Goal: Information Seeking & Learning: Learn about a topic

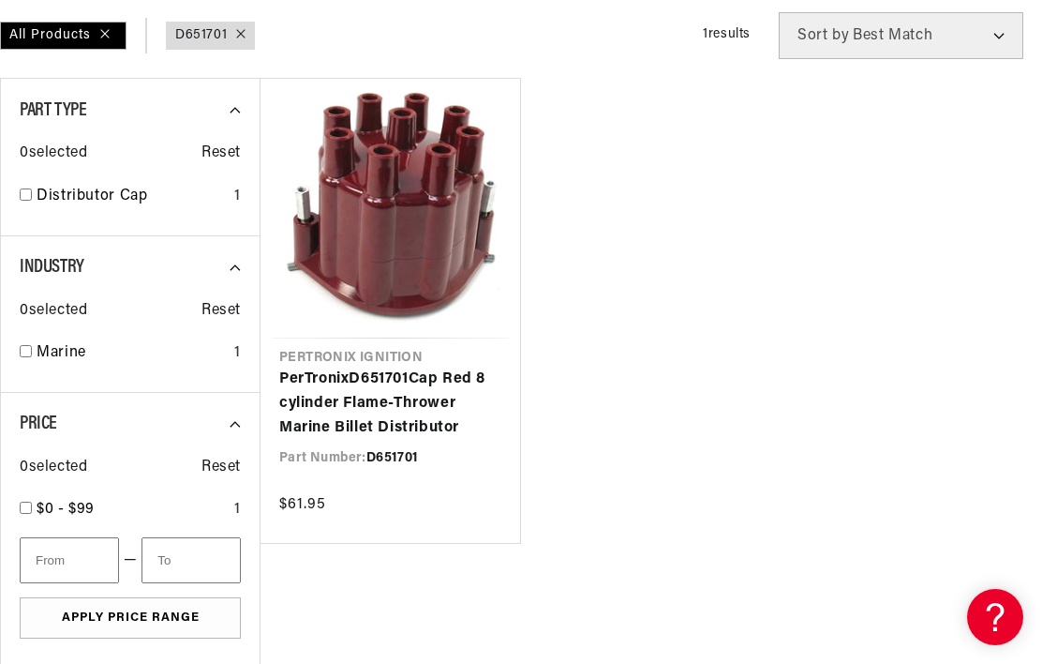
scroll to position [0, 568]
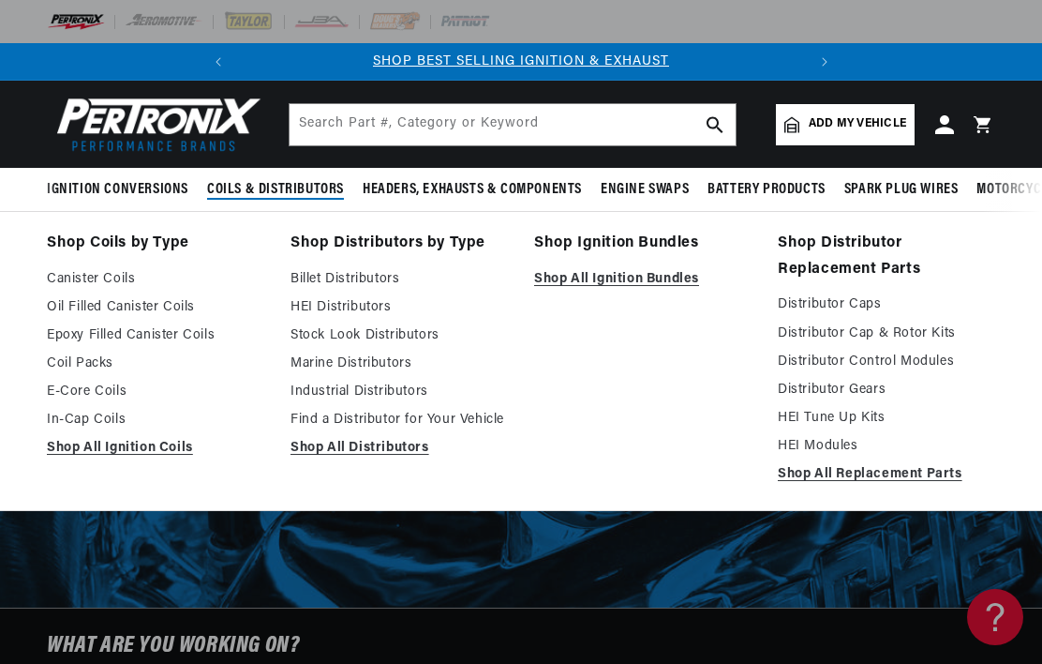
click at [938, 324] on link "Distributor Cap & Rotor Kits" at bounding box center [886, 333] width 217 height 22
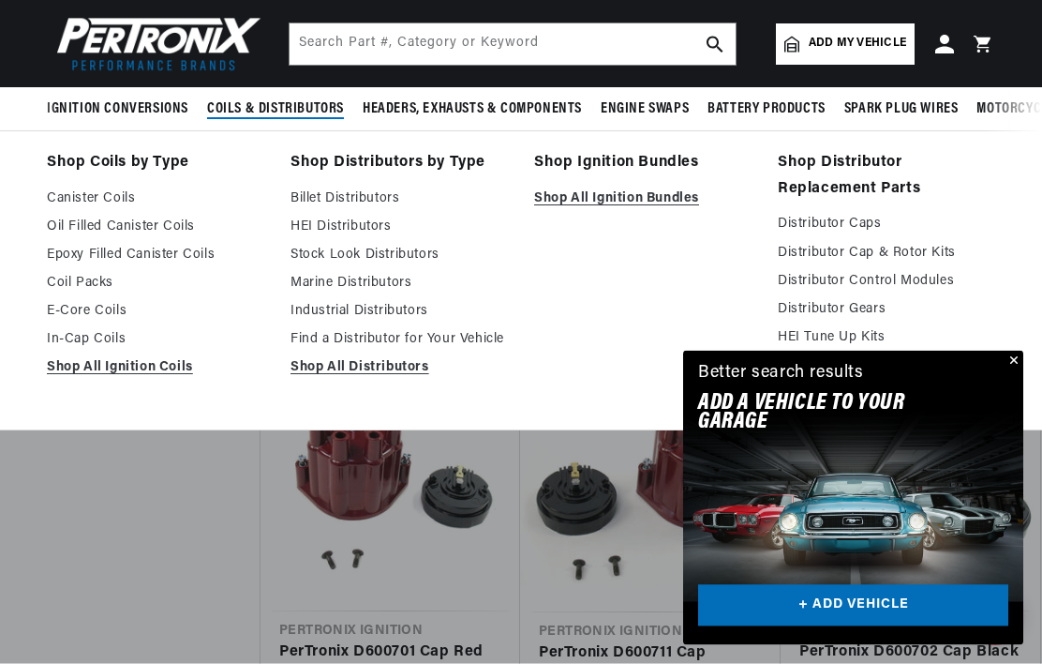
click at [362, 285] on link "Marine Distributors" at bounding box center [399, 283] width 217 height 22
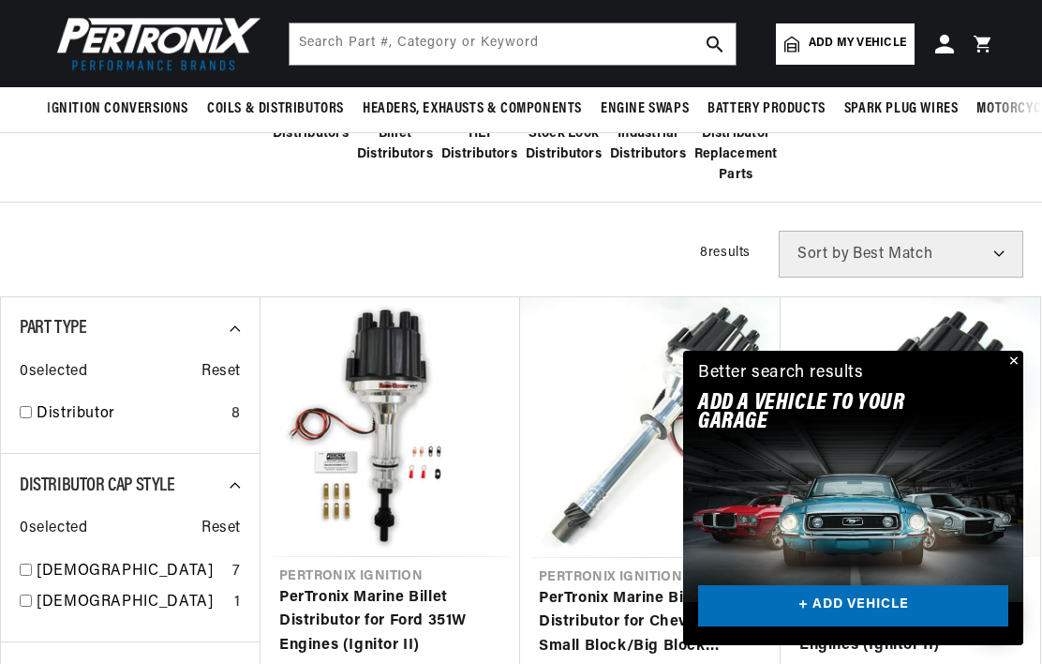
scroll to position [438, 0]
click at [397, 587] on link "PerTronix Marine Billet Distributor for Ford 351W Engines (Ignitor II)" at bounding box center [390, 623] width 222 height 72
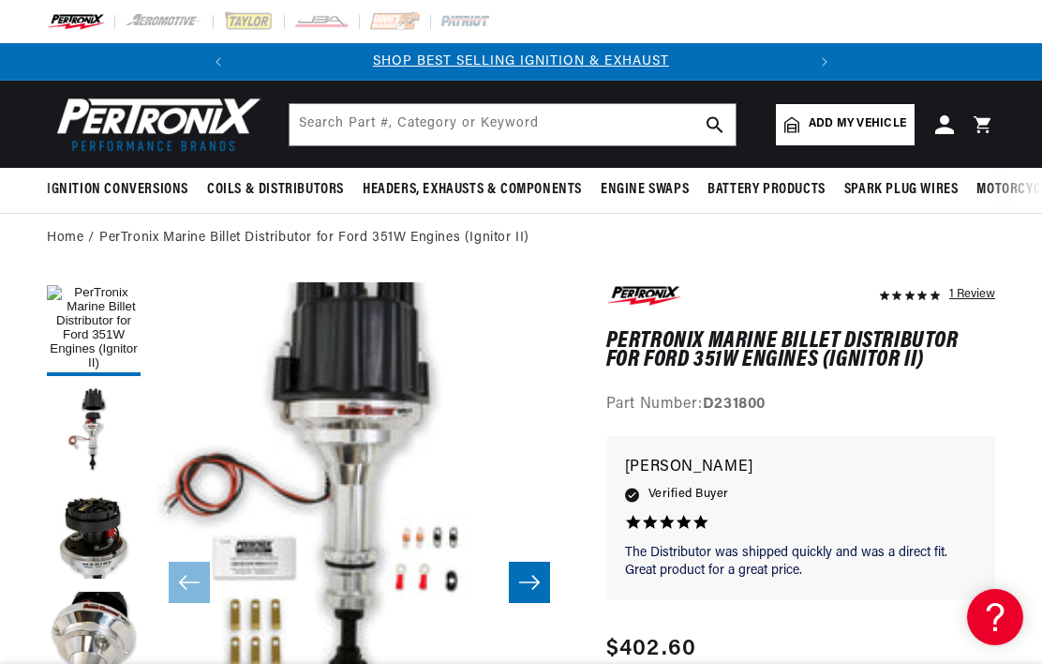
click at [93, 427] on button "Load image 2 in gallery view" at bounding box center [94, 432] width 94 height 94
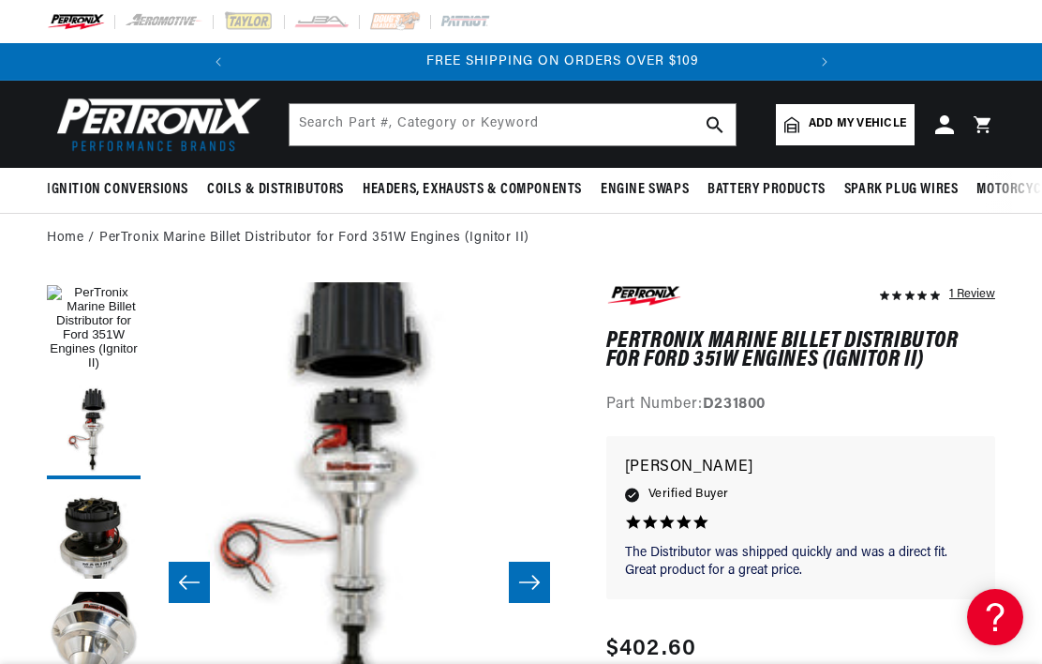
scroll to position [0, 568]
click at [105, 517] on button "Load image 3 in gallery view" at bounding box center [94, 535] width 94 height 94
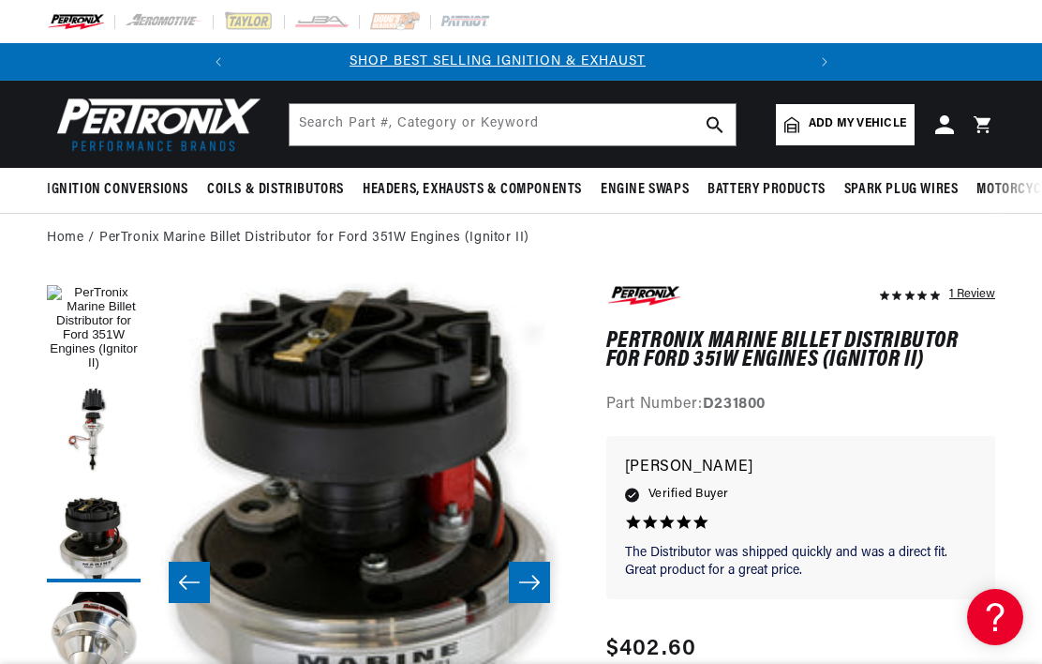
scroll to position [0, 0]
click at [527, 583] on icon "Slide right" at bounding box center [529, 582] width 22 height 19
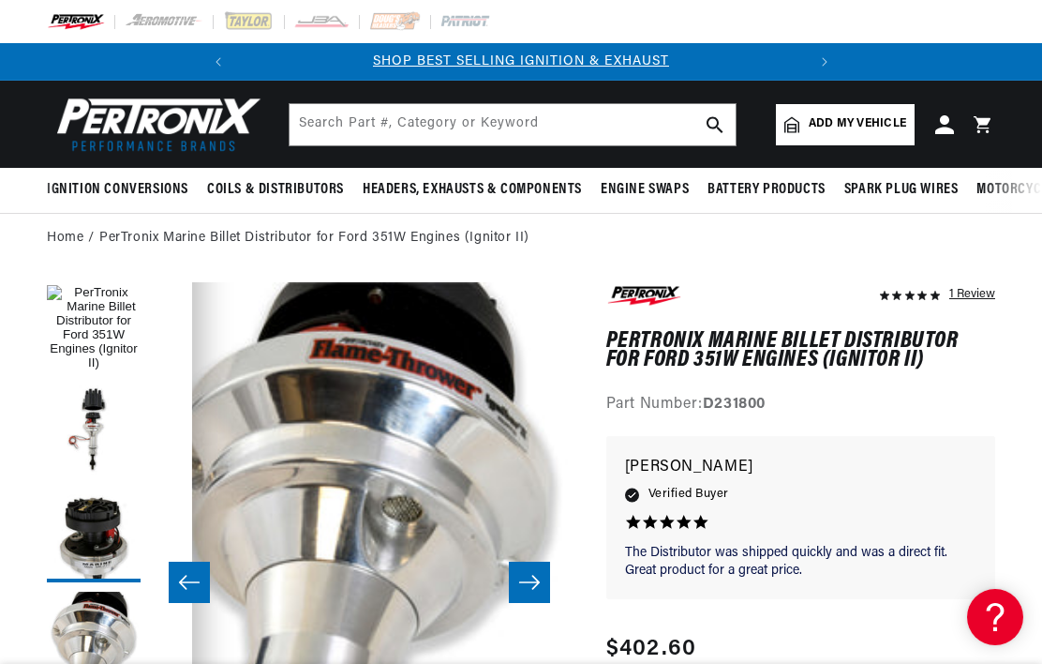
scroll to position [0, 1256]
click at [532, 573] on icon "Slide right" at bounding box center [529, 582] width 22 height 19
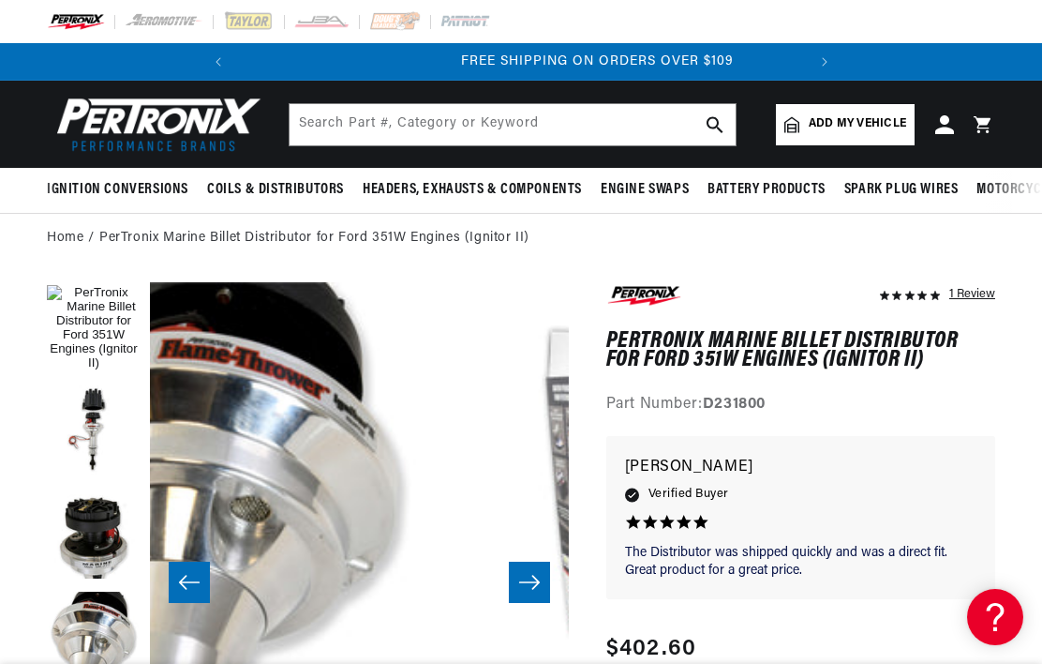
scroll to position [0, 568]
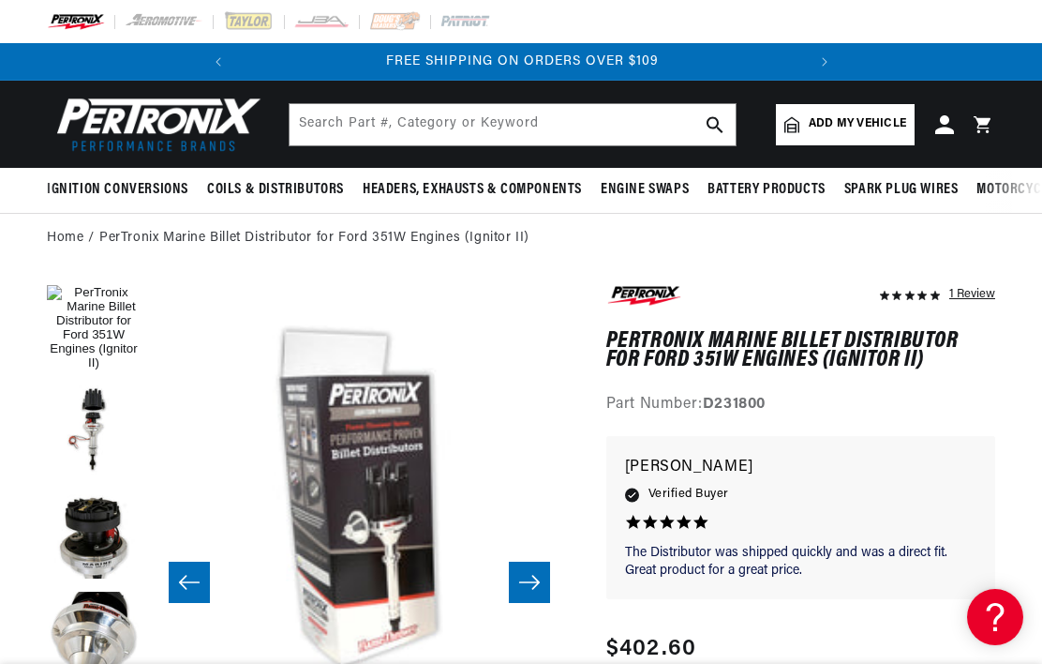
click at [198, 583] on icon "Slide left" at bounding box center [189, 582] width 22 height 19
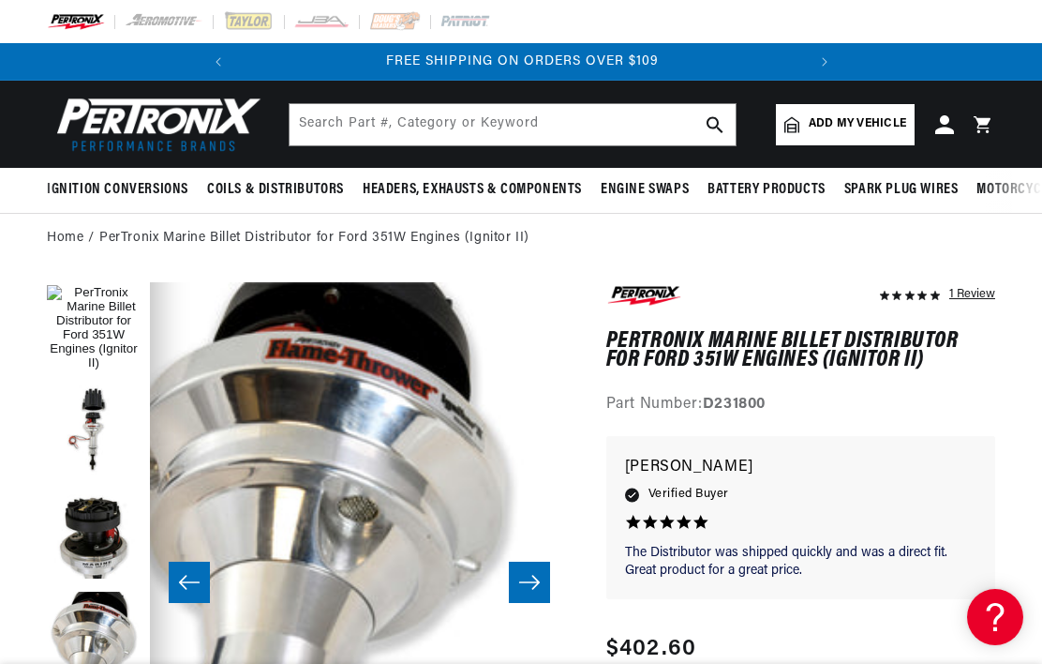
scroll to position [0, 1256]
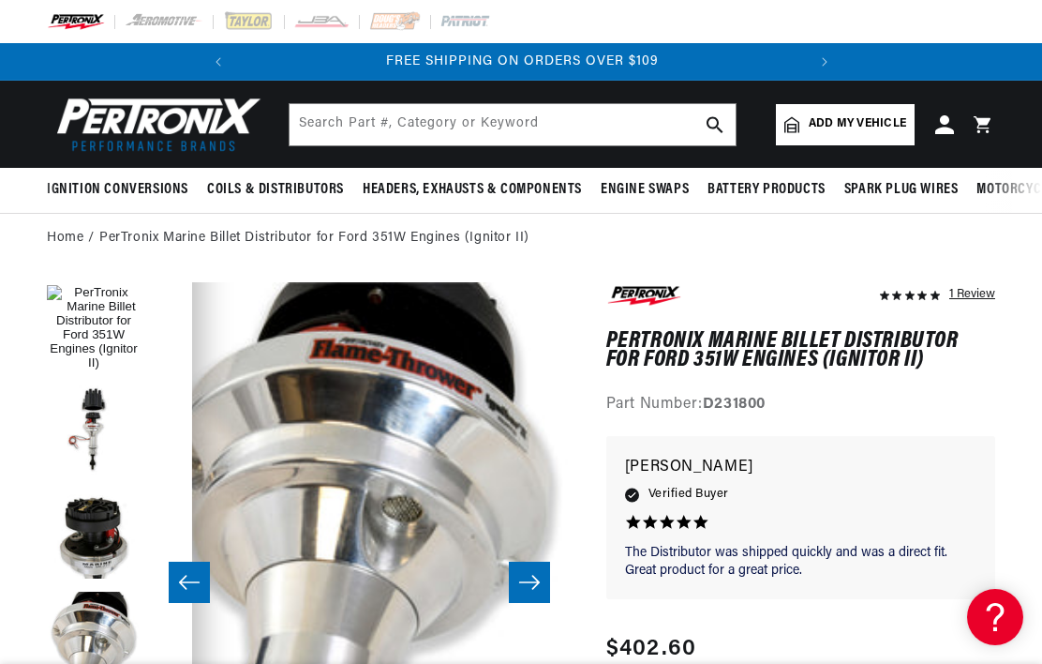
click at [526, 582] on icon "Slide right" at bounding box center [529, 582] width 22 height 19
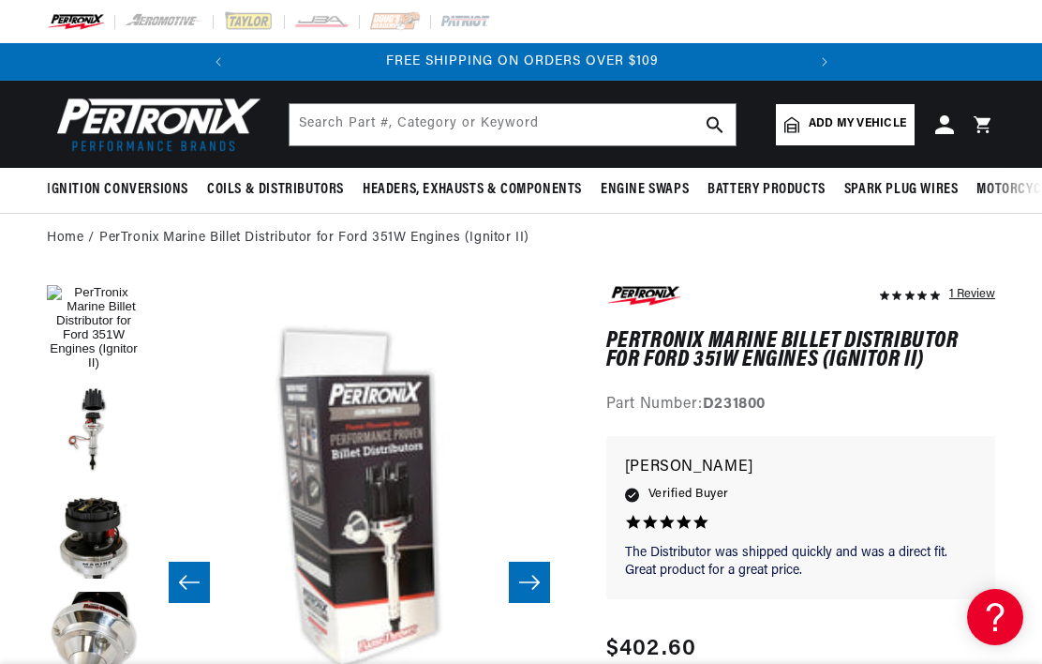
click at [543, 564] on button "Slide right" at bounding box center [529, 581] width 41 height 41
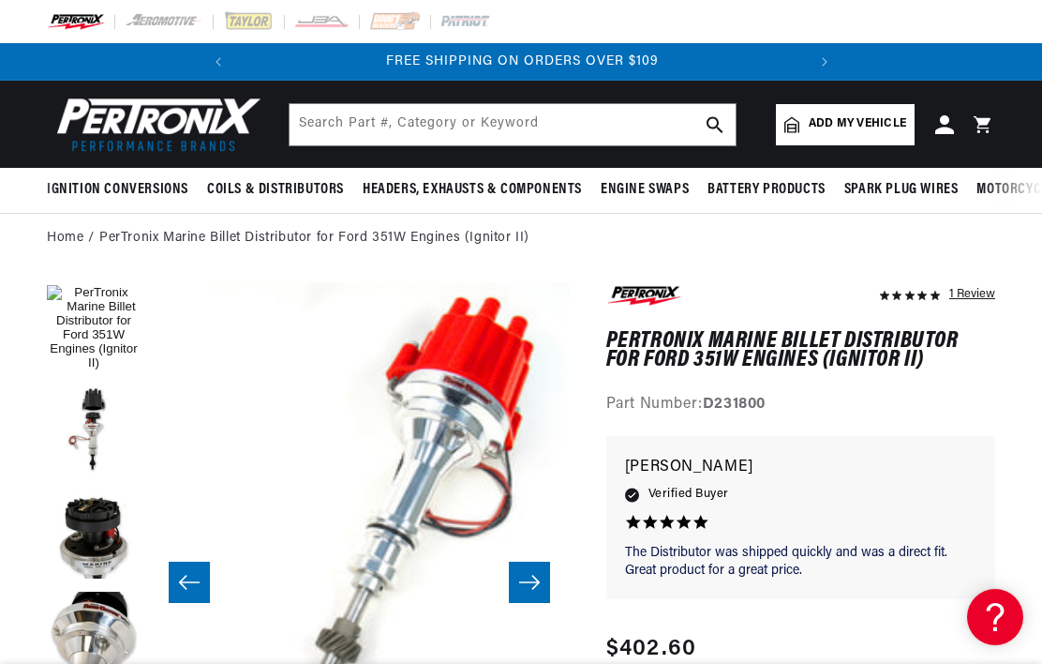
scroll to position [0, 2093]
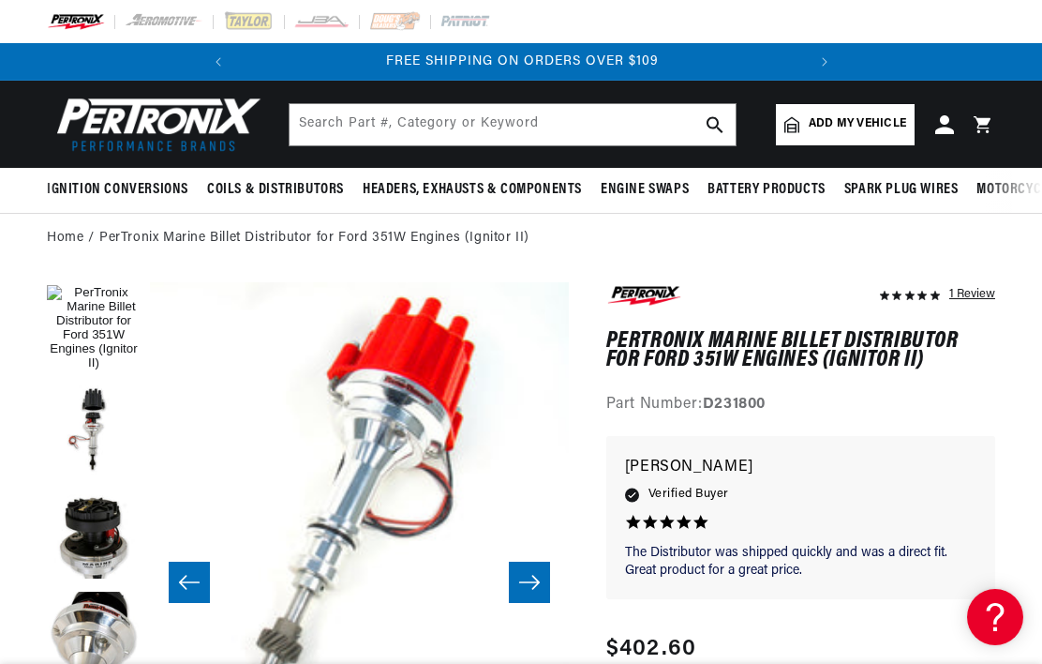
click at [534, 571] on button "Slide right" at bounding box center [529, 581] width 41 height 41
click at [525, 569] on button "Slide right" at bounding box center [529, 581] width 41 height 41
click at [87, 315] on button "Load image 1 in gallery view" at bounding box center [94, 329] width 94 height 94
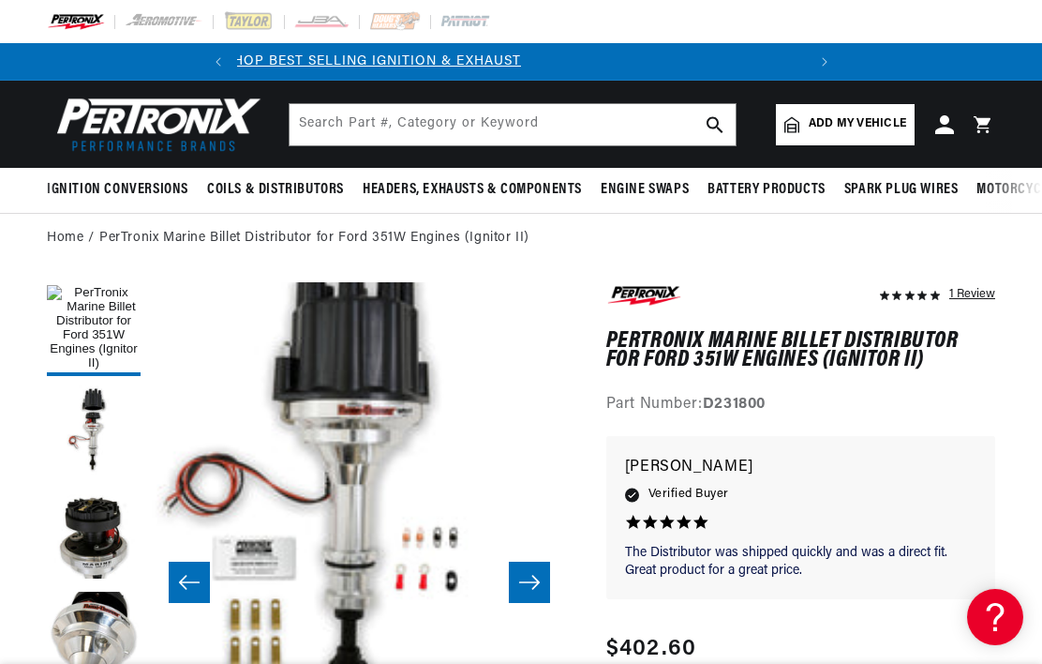
scroll to position [0, 0]
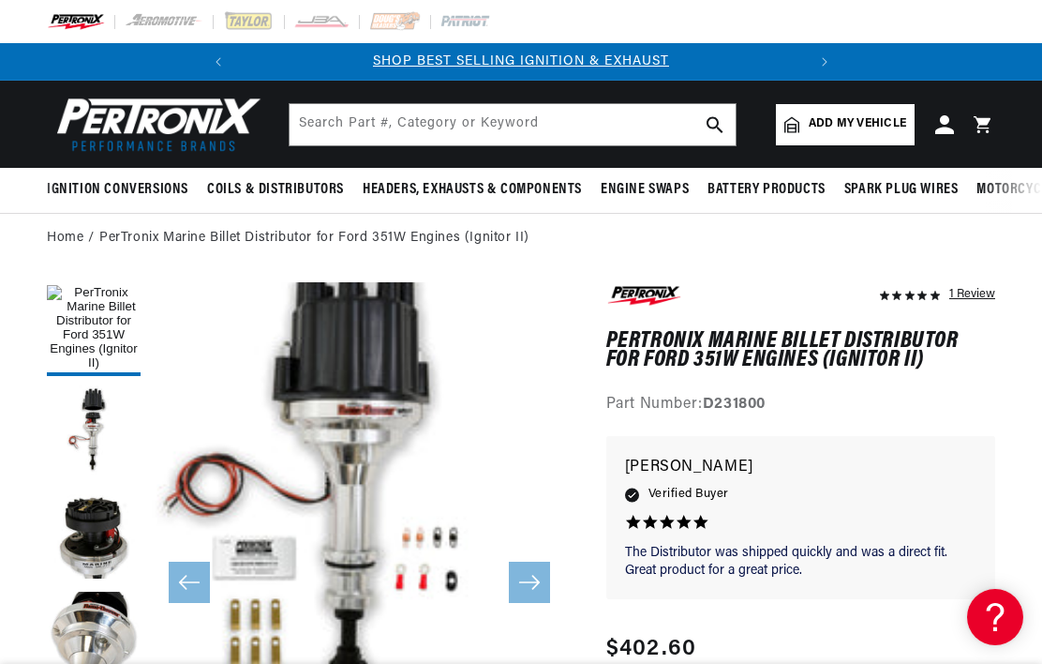
click at [106, 422] on button "Load image 2 in gallery view" at bounding box center [94, 432] width 94 height 94
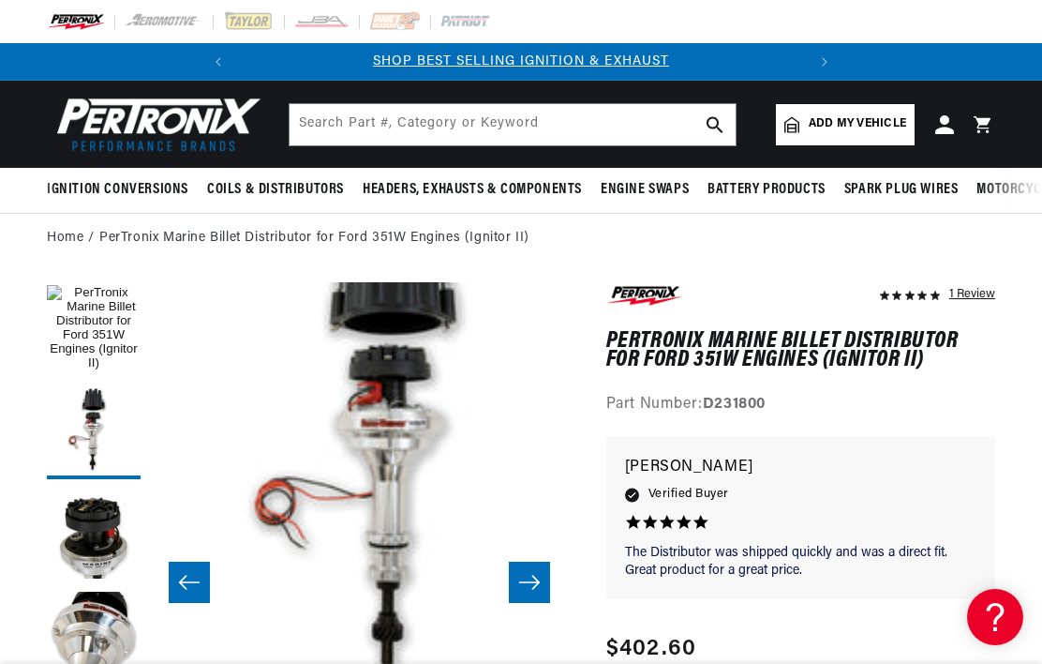
scroll to position [42, 386]
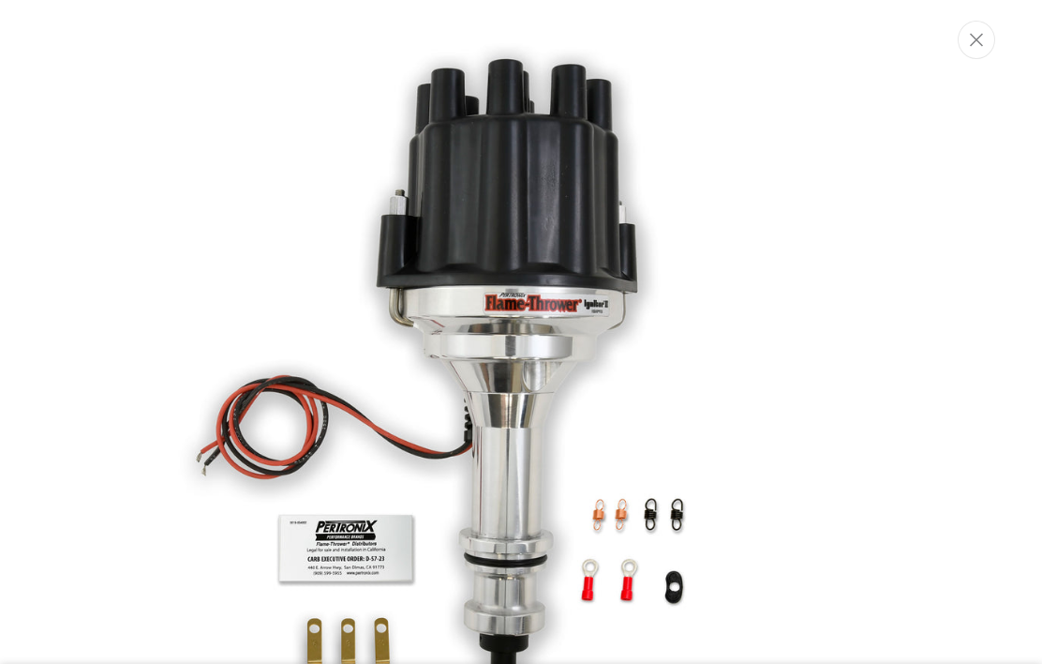
scroll to position [0, 568]
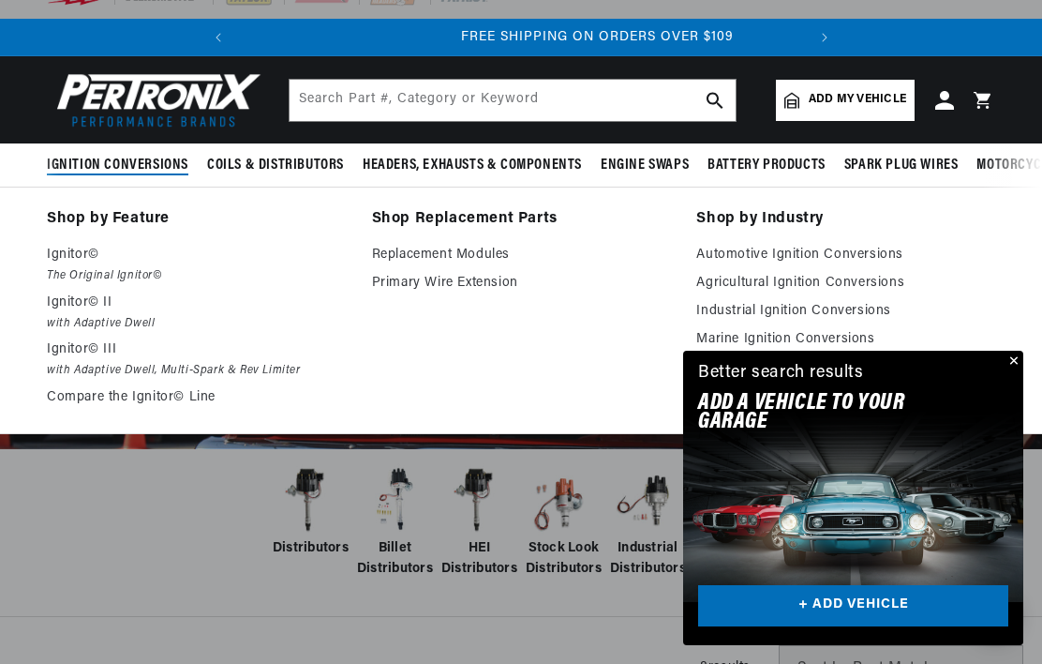
scroll to position [0, 568]
click at [486, 247] on link "Replacement Modules" at bounding box center [521, 255] width 299 height 22
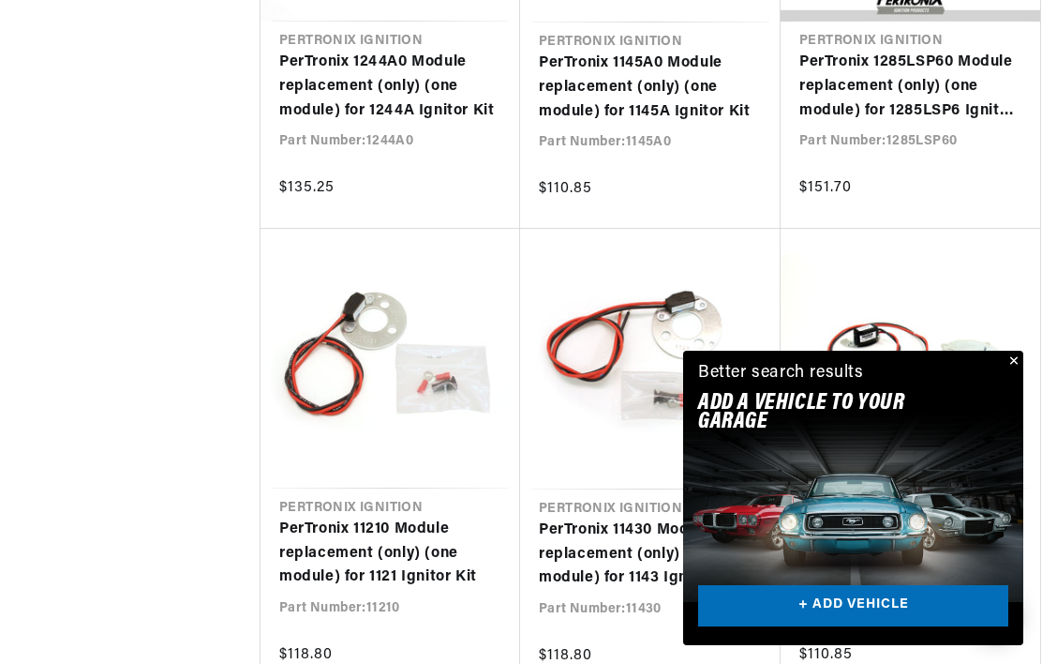
scroll to position [0, 70]
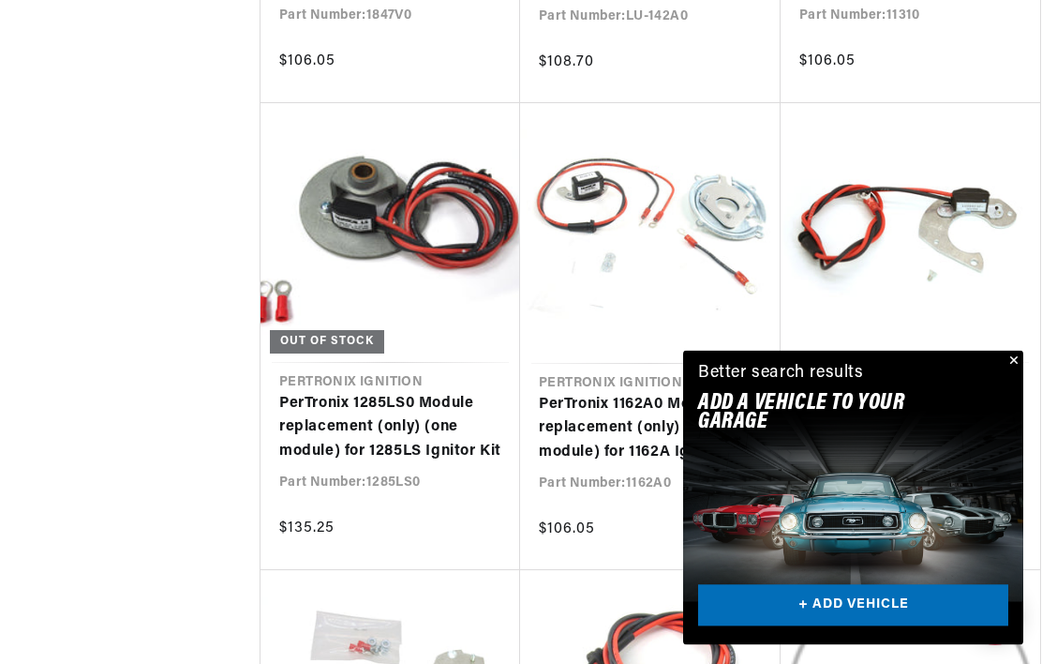
scroll to position [2850, 0]
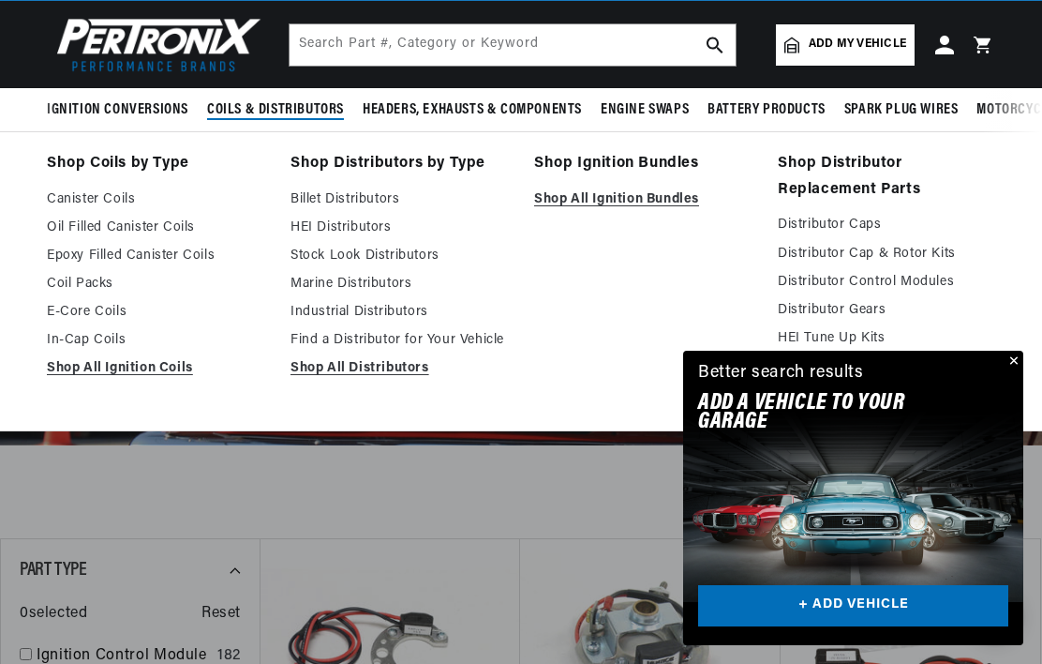
scroll to position [73, 0]
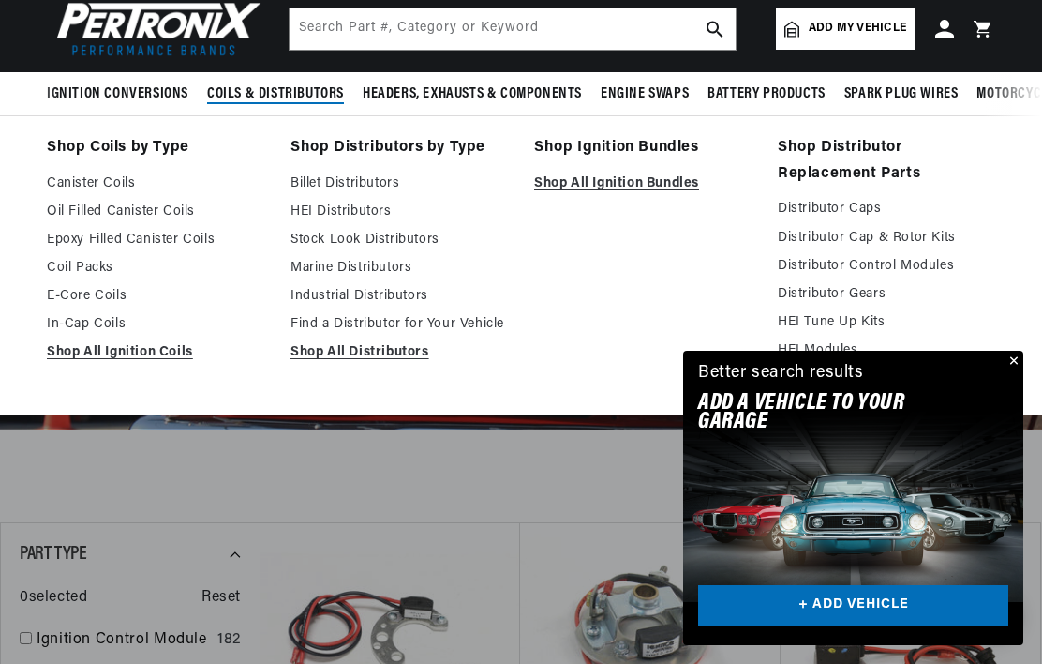
click at [926, 238] on link "Distributor Cap & Rotor Kits" at bounding box center [886, 238] width 217 height 22
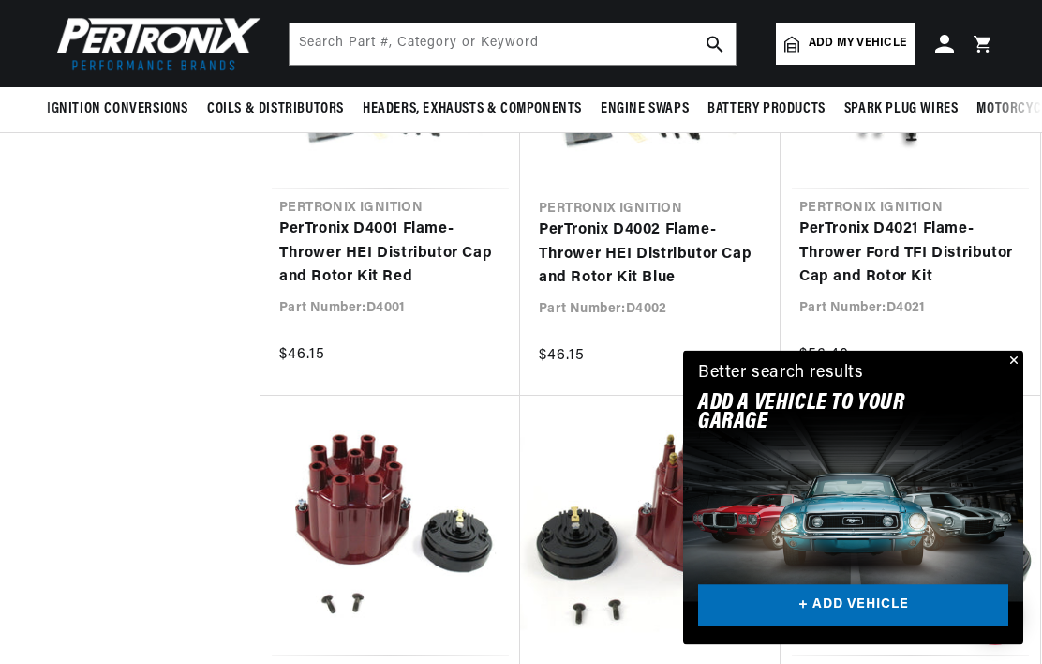
scroll to position [1570, 0]
click at [1022, 290] on link "PerTronix D4021 Flame-Thrower Ford TFI Distributor Cap and Rotor Kit" at bounding box center [911, 253] width 222 height 72
click at [1020, 367] on button "Close" at bounding box center [1012, 362] width 22 height 22
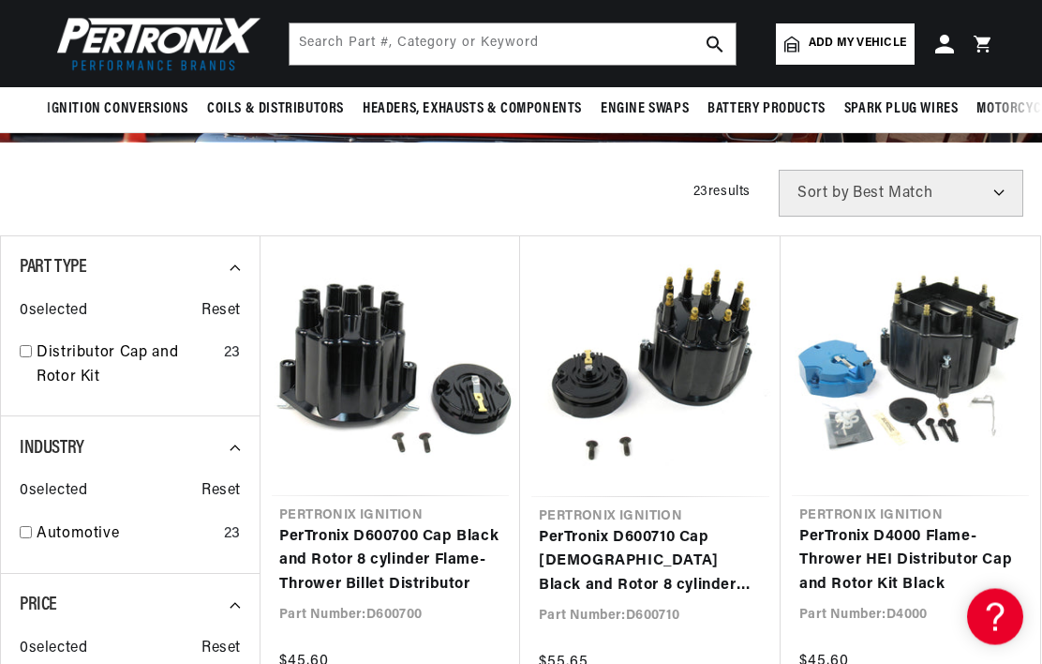
scroll to position [0, 0]
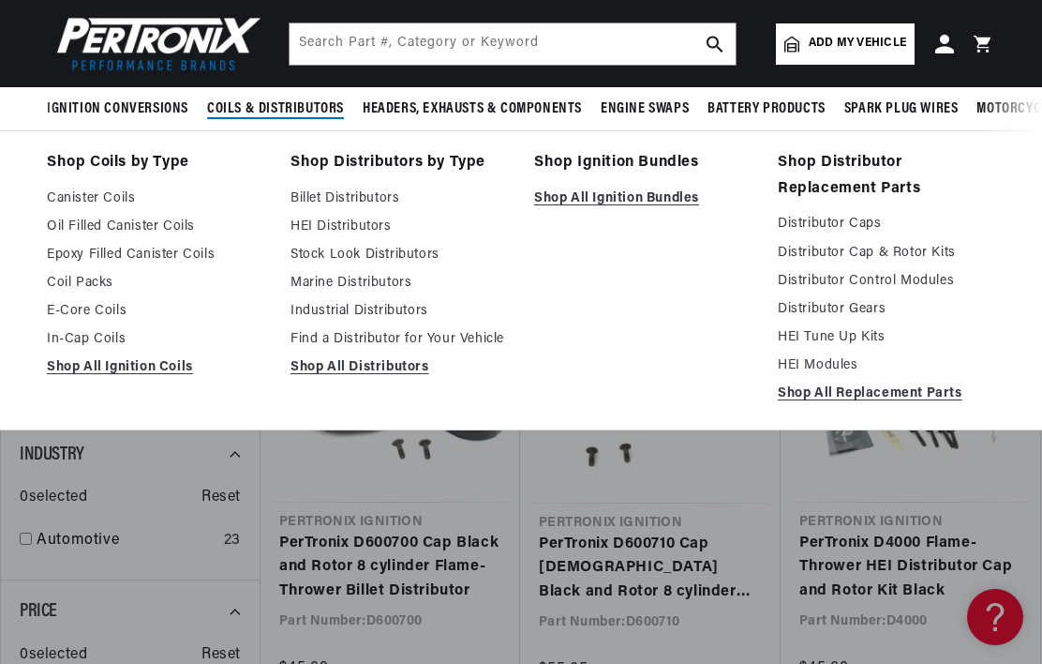
click at [927, 289] on link "Distributor Control Modules" at bounding box center [886, 281] width 217 height 22
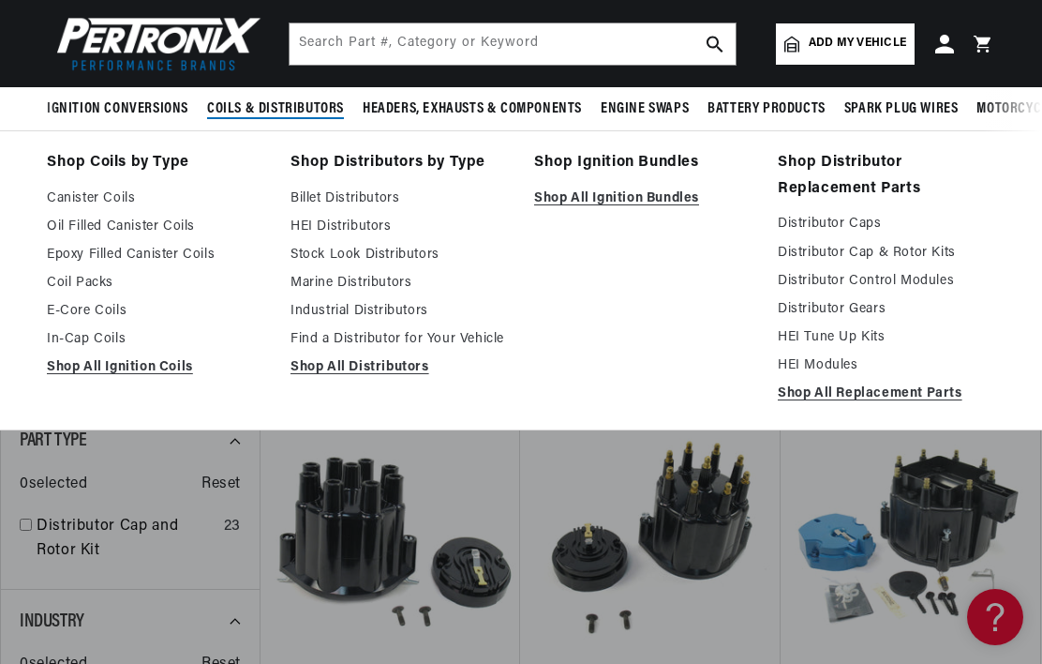
click at [860, 311] on link "Distributor Gears" at bounding box center [886, 309] width 217 height 22
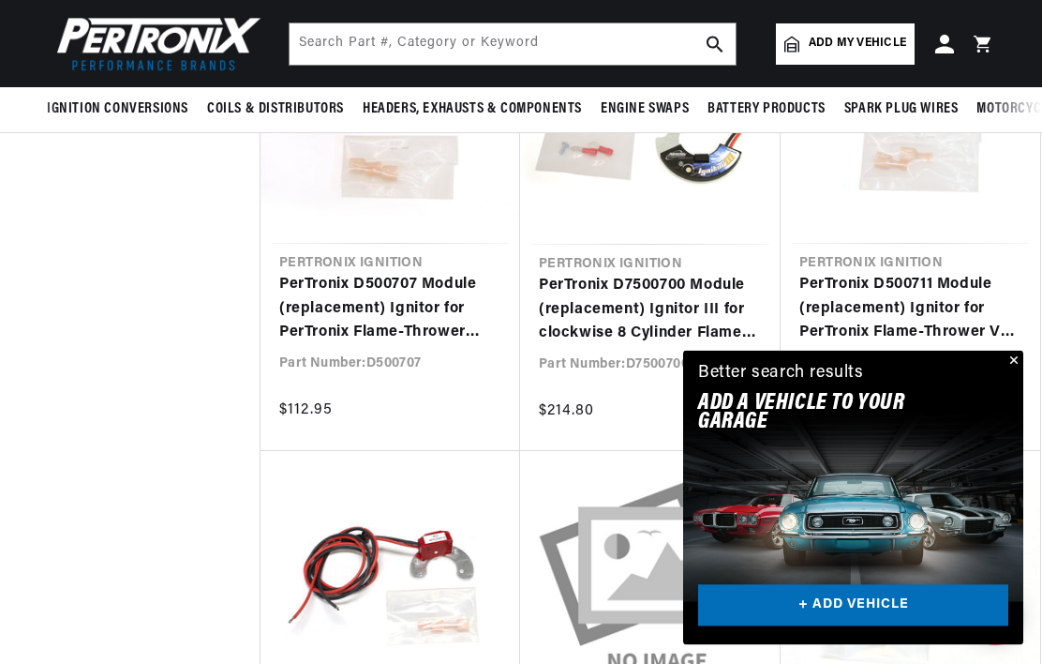
scroll to position [1504, 0]
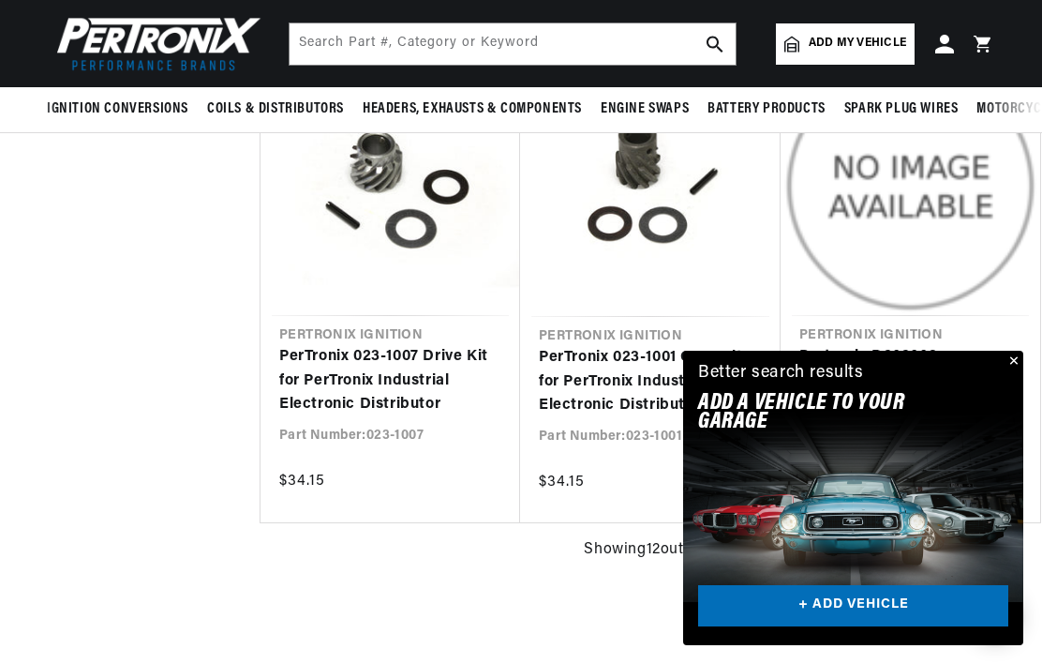
scroll to position [1854, 0]
